Goal: Task Accomplishment & Management: Complete application form

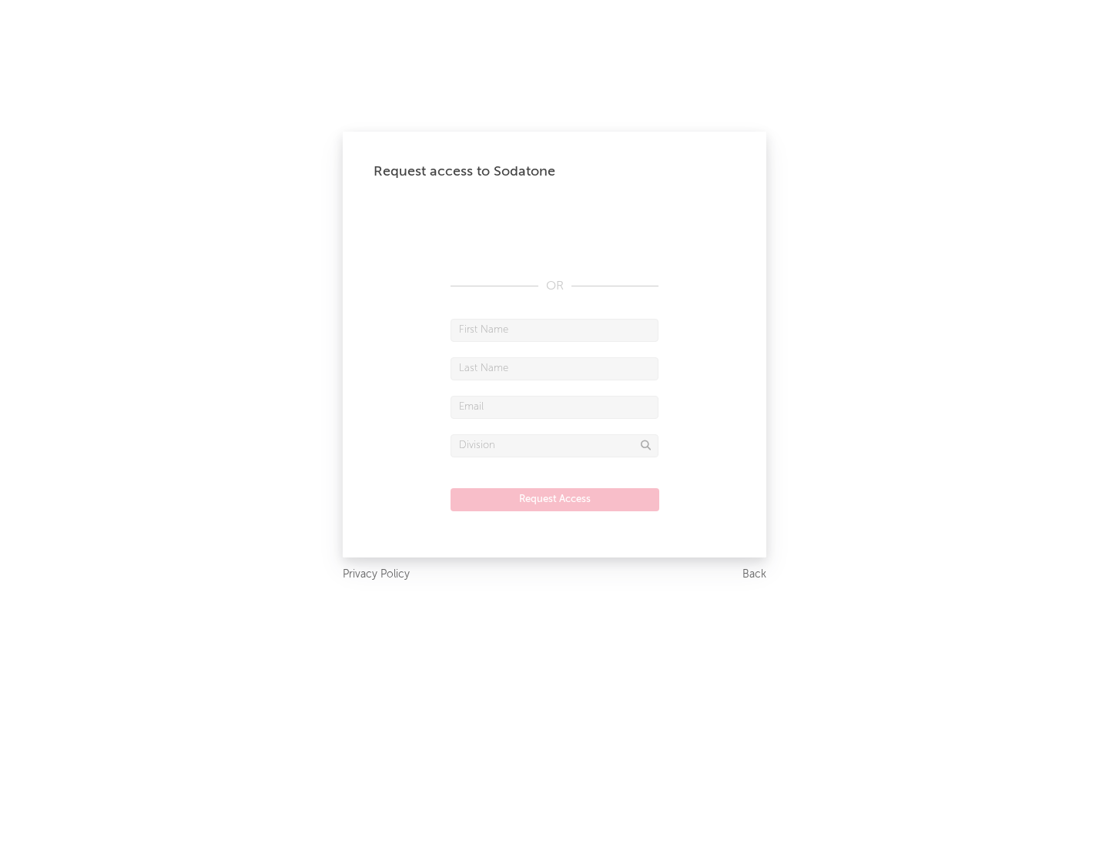
click at [554, 329] on input "text" at bounding box center [554, 330] width 208 height 23
type input "[PERSON_NAME]"
click at [554, 368] on input "text" at bounding box center [554, 368] width 208 height 23
type input "[PERSON_NAME]"
click at [554, 406] on input "text" at bounding box center [554, 407] width 208 height 23
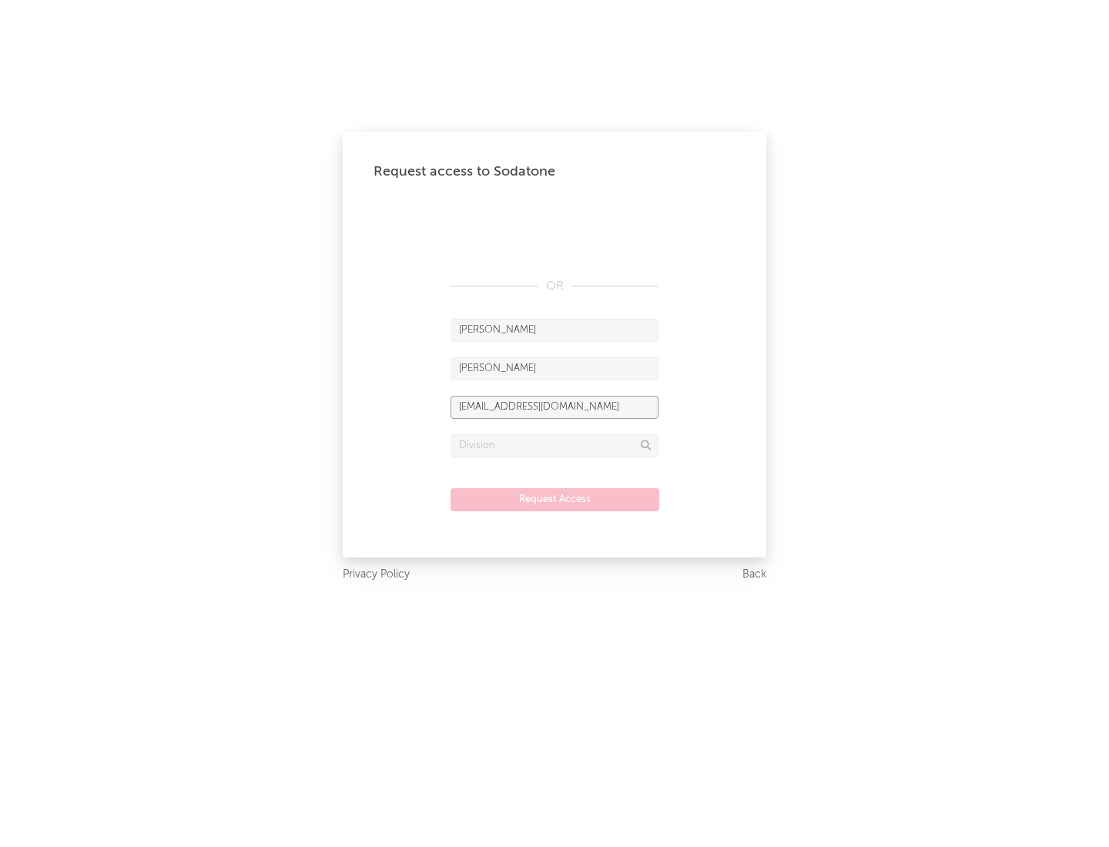
type input "[EMAIL_ADDRESS][DOMAIN_NAME]"
click at [554, 445] on input "text" at bounding box center [554, 445] width 208 height 23
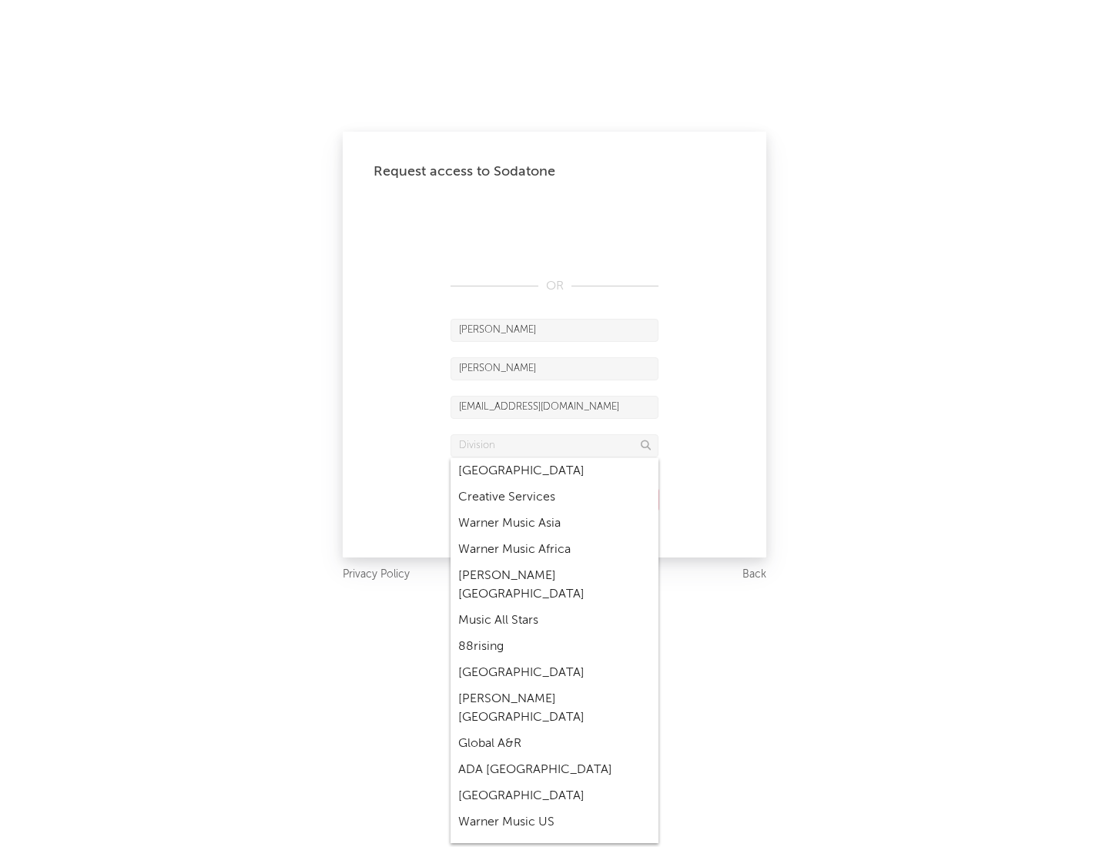
click at [554, 607] on div "Music All Stars" at bounding box center [554, 620] width 208 height 26
type input "Music All Stars"
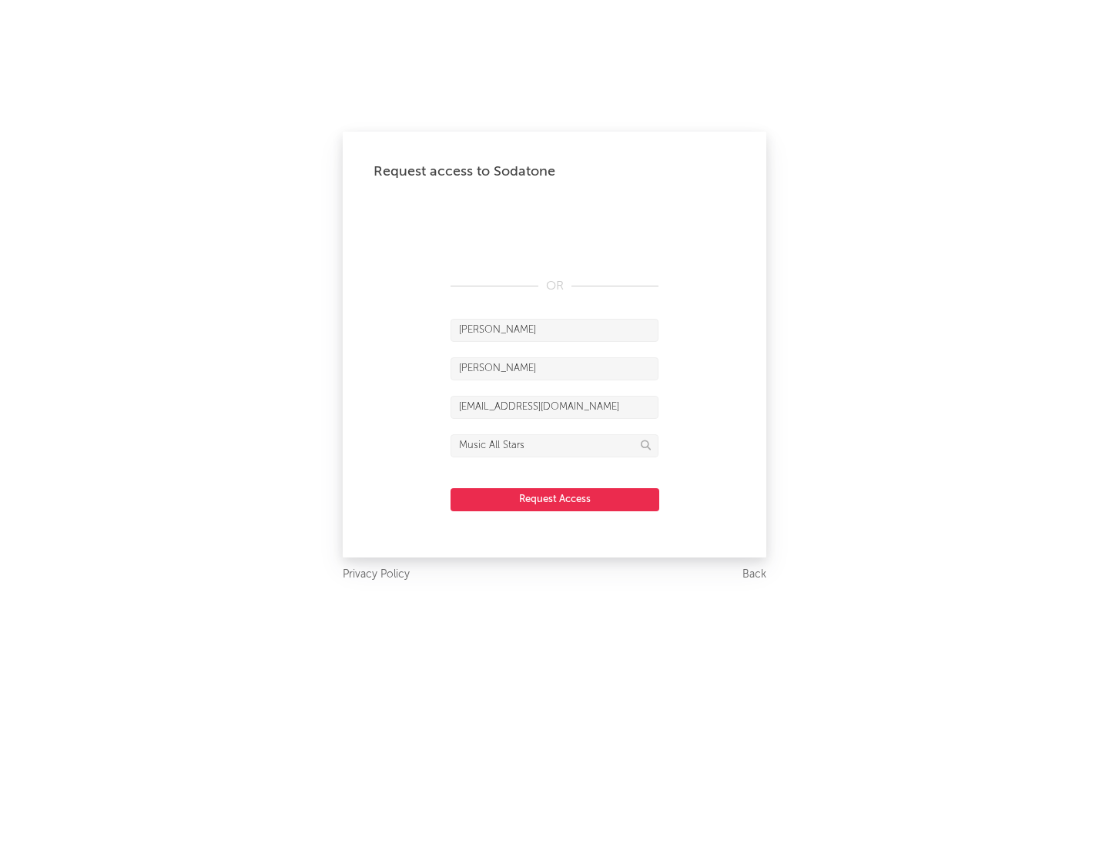
click at [554, 499] on button "Request Access" at bounding box center [554, 499] width 209 height 23
